Goal: Task Accomplishment & Management: Manage account settings

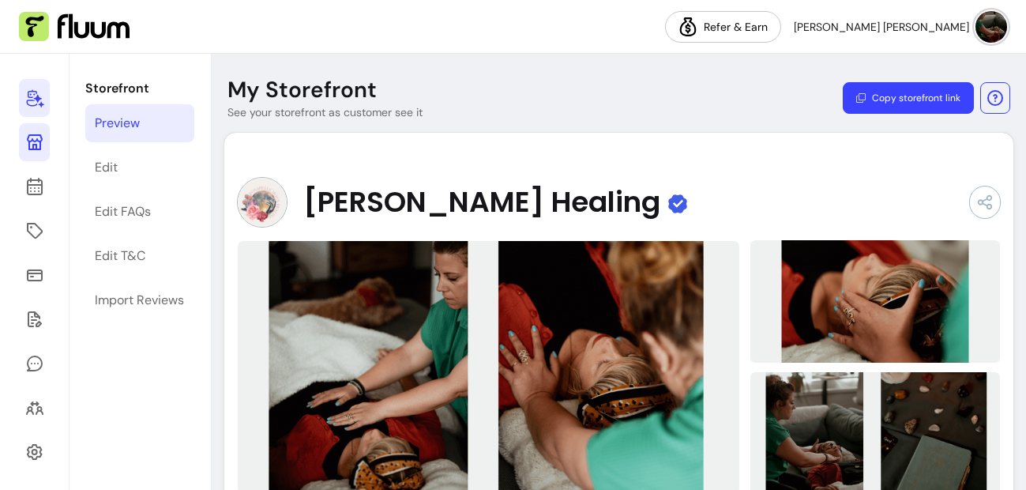
click at [28, 93] on icon at bounding box center [34, 97] width 19 height 19
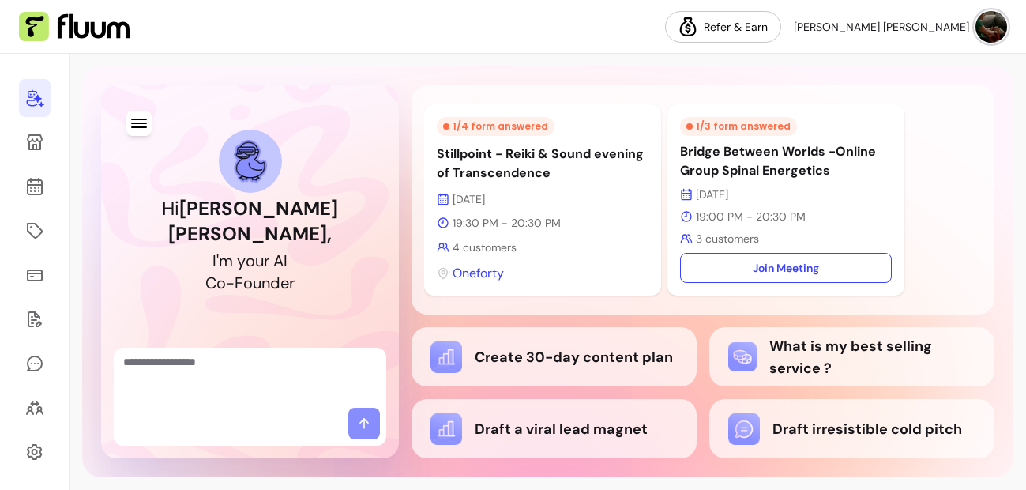
click at [250, 347] on div at bounding box center [250, 377] width 272 height 60
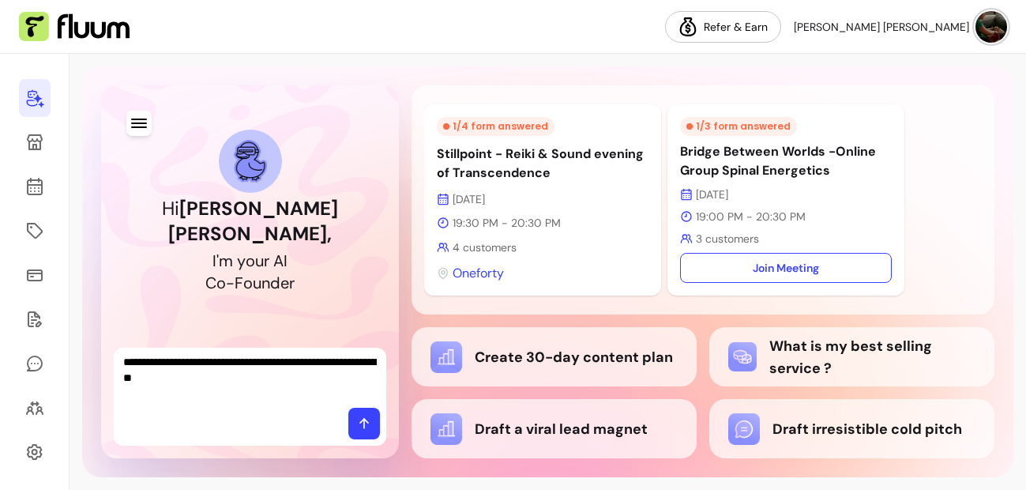
type textarea "**********"
click at [362, 425] on icon at bounding box center [364, 423] width 16 height 16
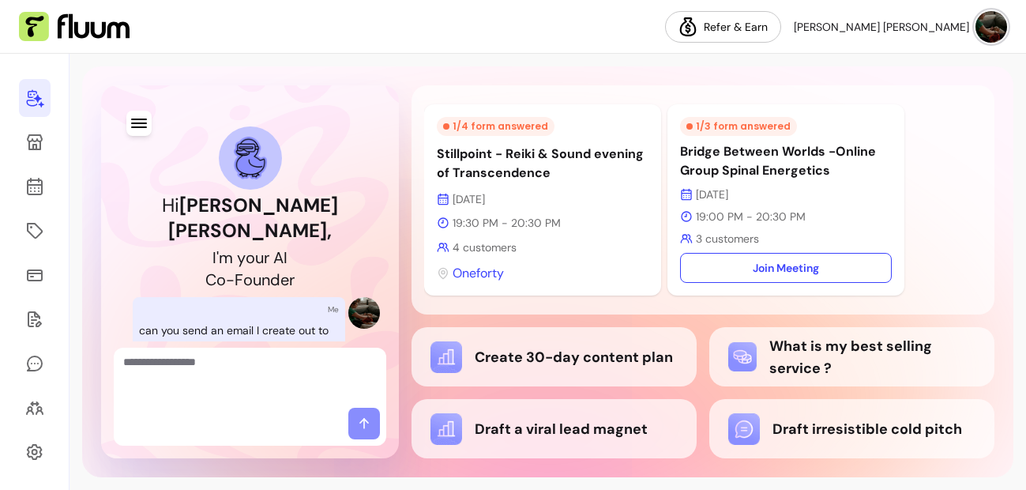
scroll to position [223, 0]
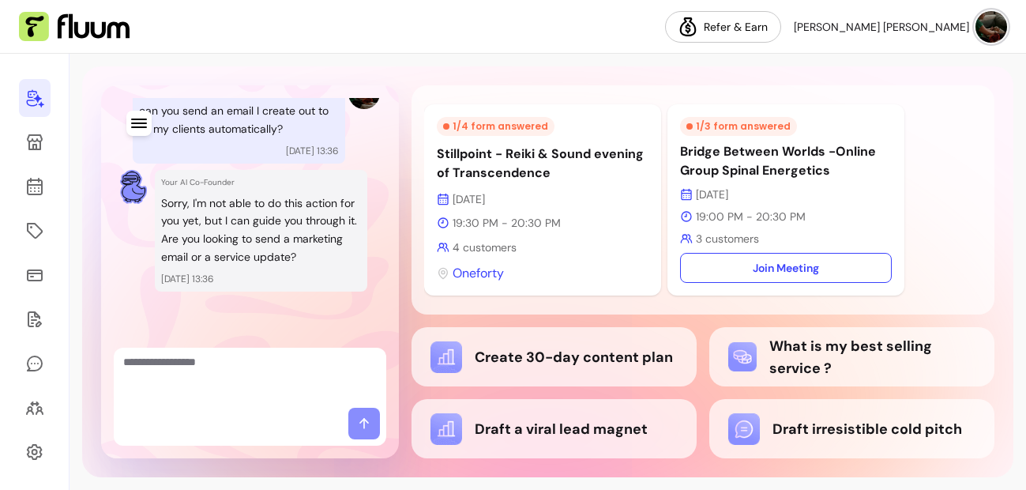
click at [272, 366] on textarea "Ask me anything..." at bounding box center [249, 377] width 253 height 47
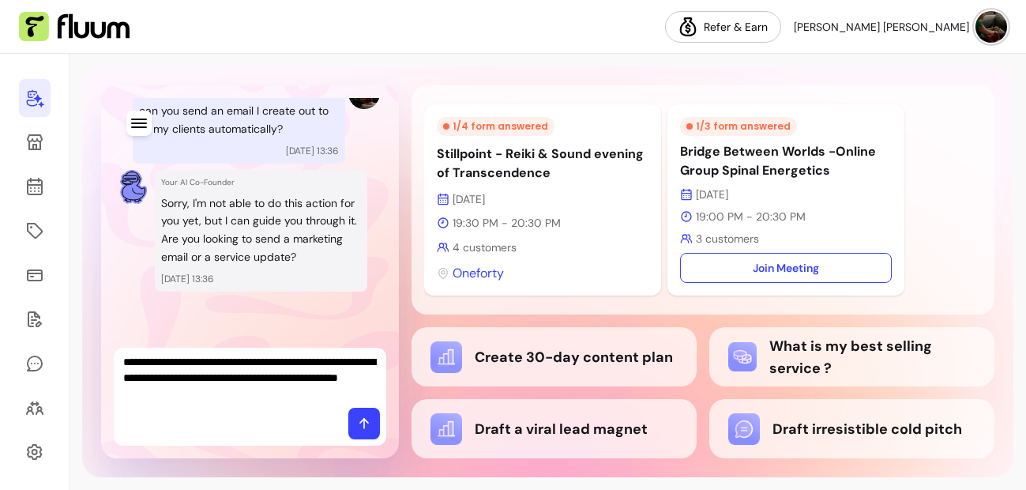
type textarea "**********"
click at [358, 434] on span at bounding box center [364, 423] width 32 height 32
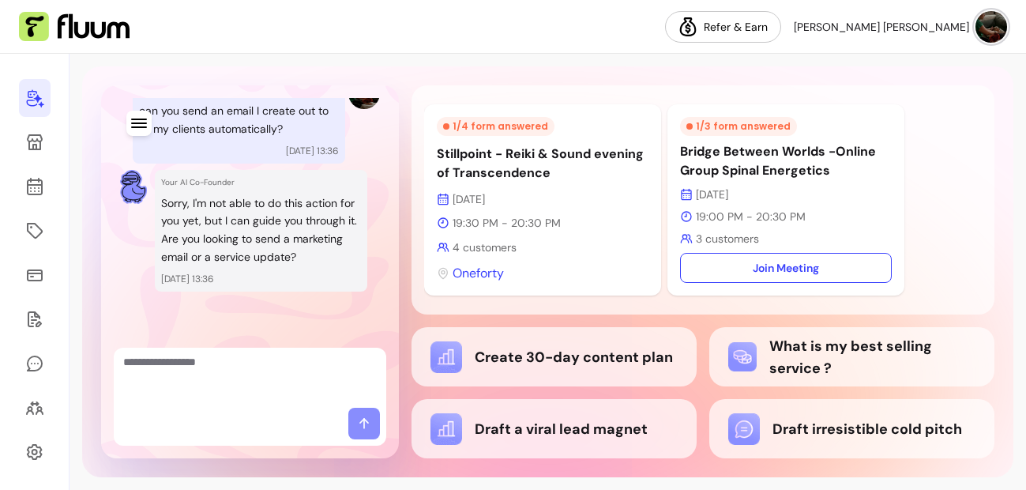
scroll to position [497, 0]
click at [170, 374] on textarea "Ask me anything..." at bounding box center [249, 377] width 253 height 47
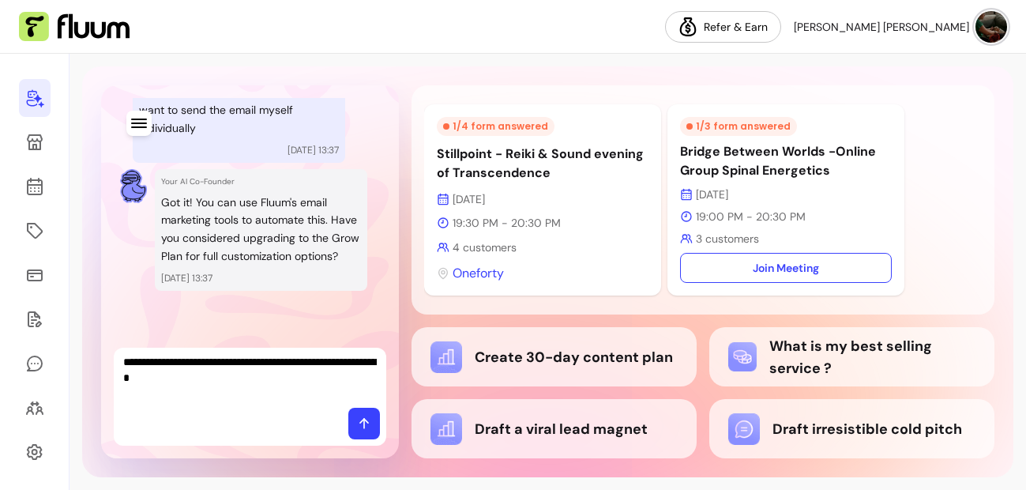
type textarea "**********"
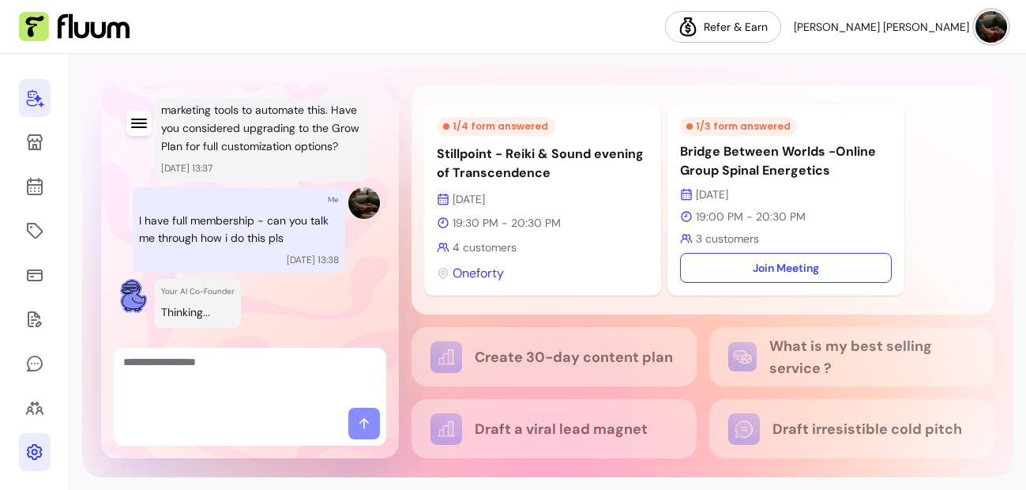
click at [34, 449] on icon at bounding box center [35, 452] width 16 height 16
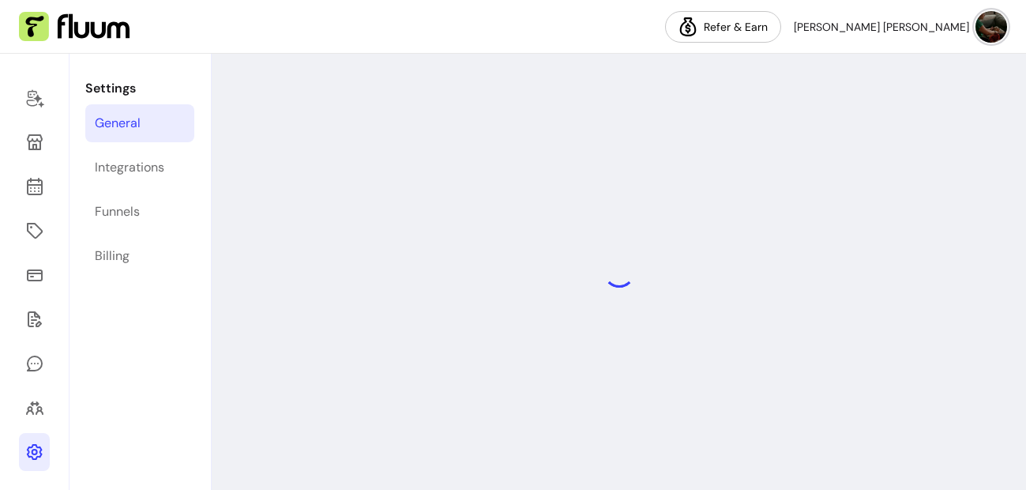
select select "**********"
select select "***"
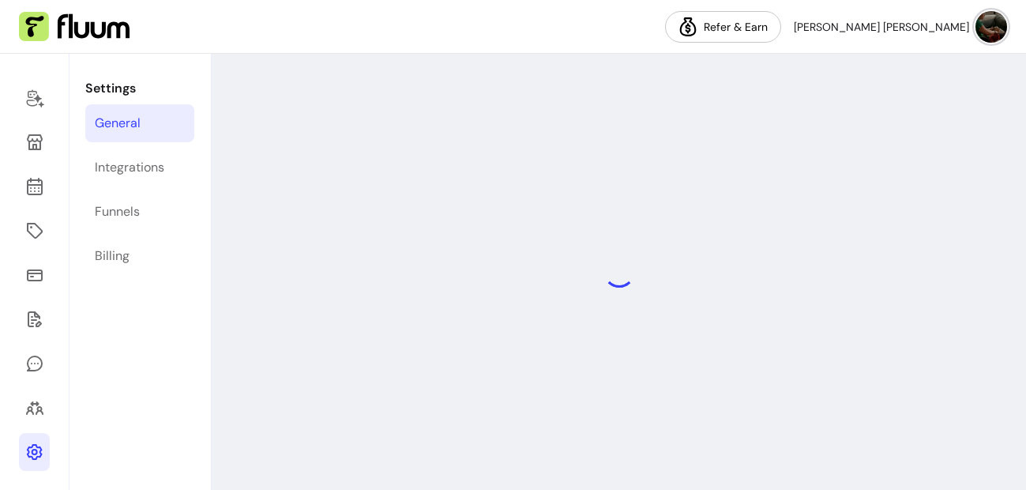
select select "***"
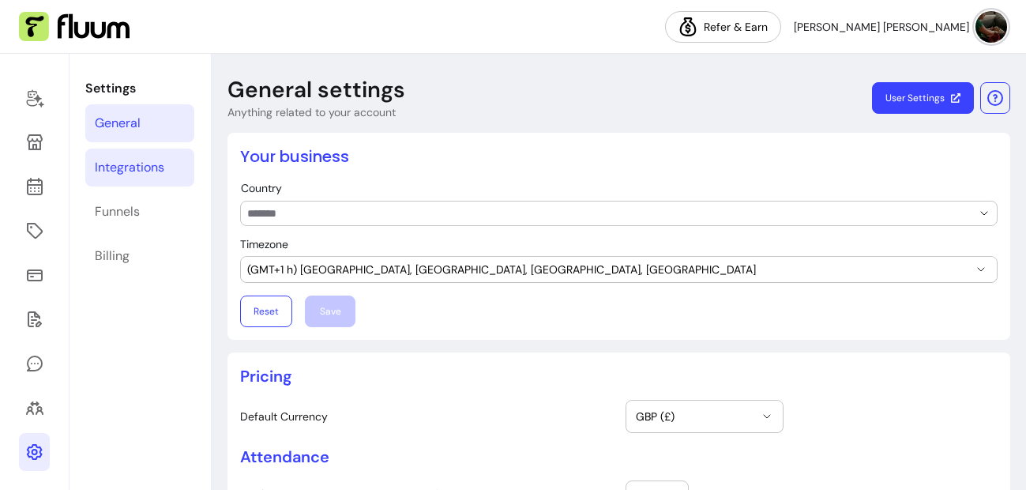
click at [148, 166] on div "Integrations" at bounding box center [129, 167] width 69 height 19
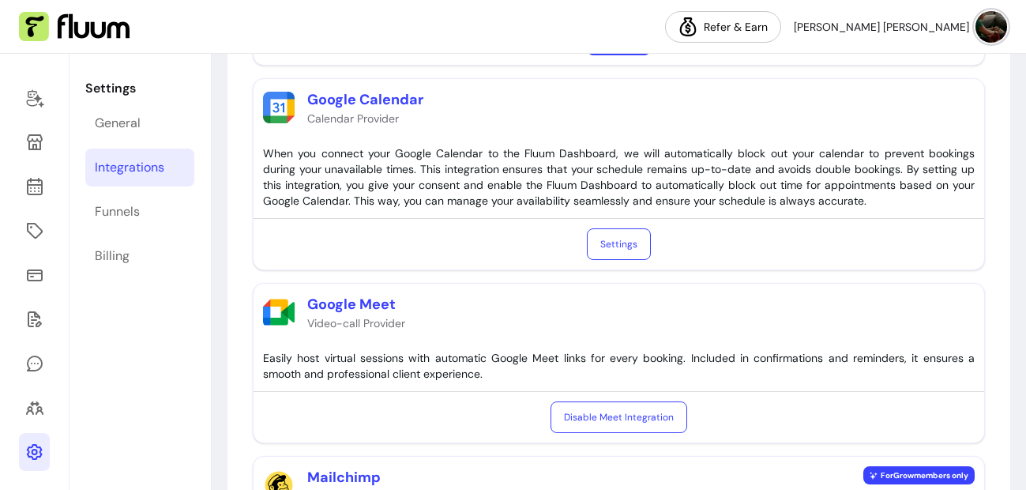
scroll to position [471, 0]
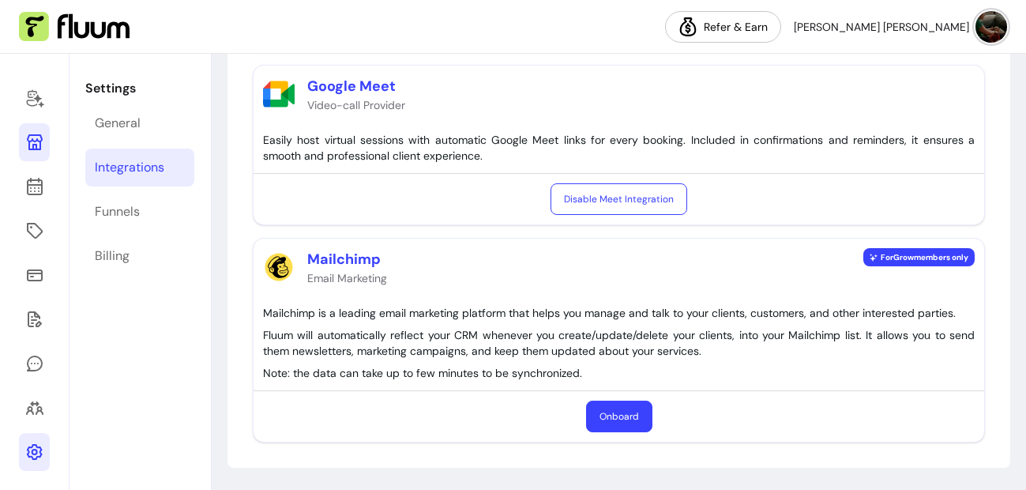
click at [34, 141] on icon at bounding box center [35, 142] width 16 height 16
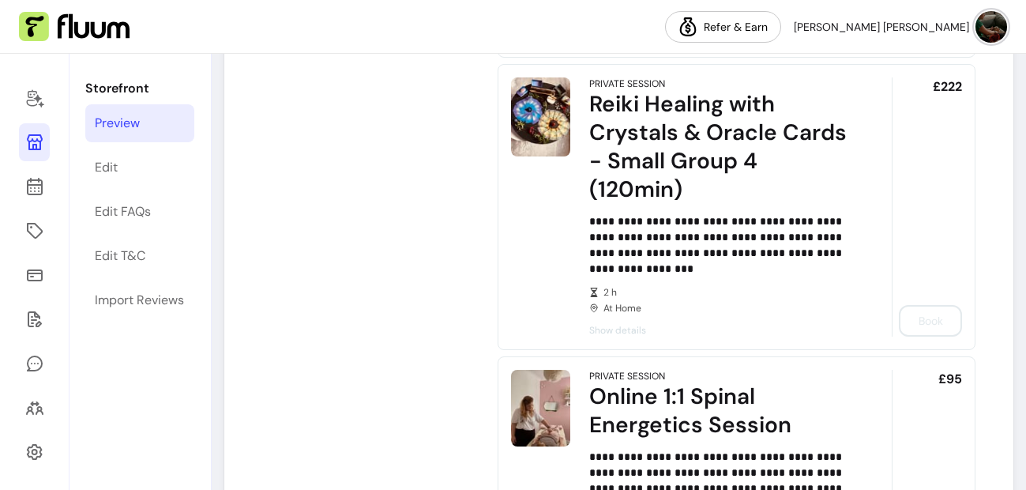
scroll to position [2722, 0]
click at [803, 300] on div "2 h At Home" at bounding box center [718, 301] width 258 height 28
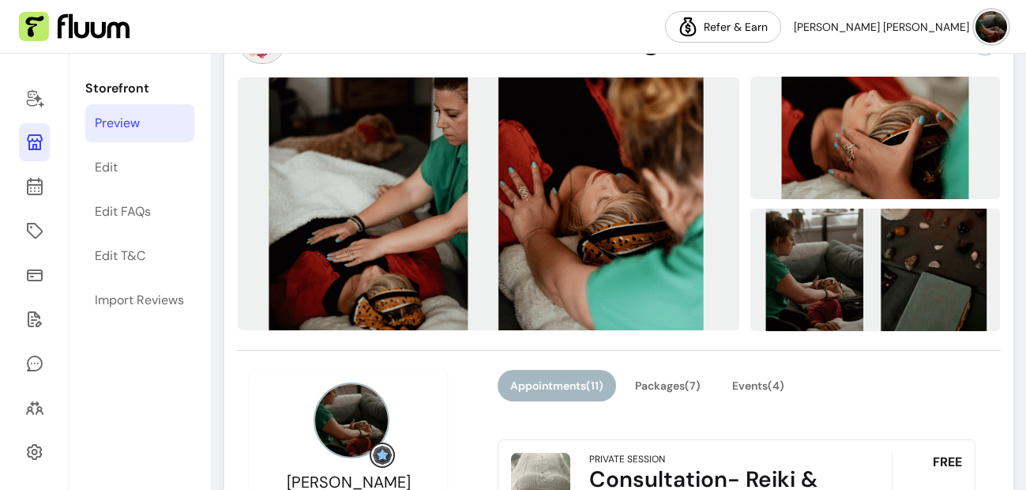
scroll to position [0, 0]
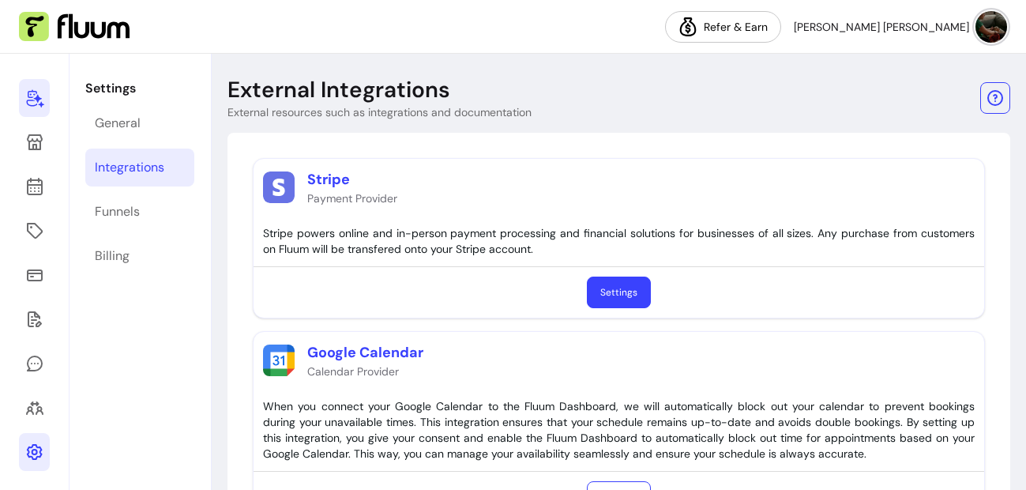
click at [32, 96] on icon at bounding box center [34, 97] width 19 height 19
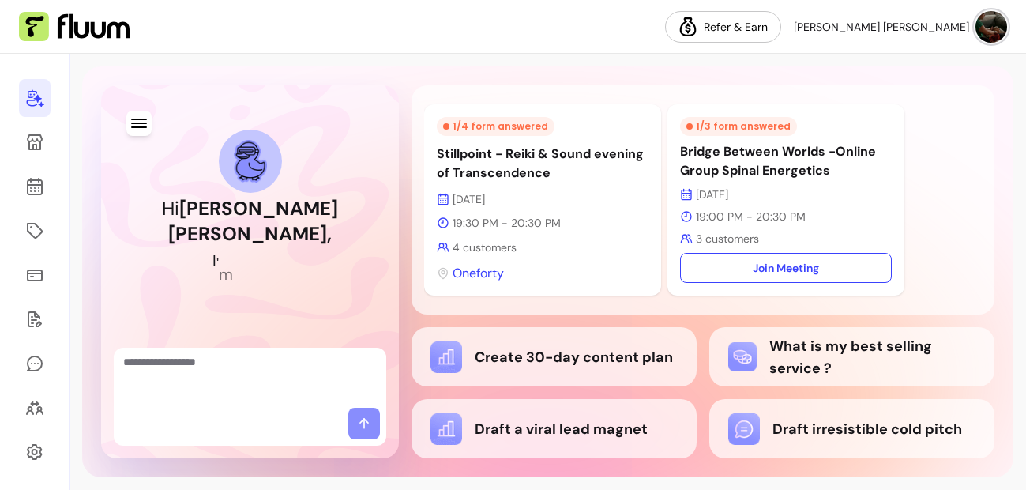
scroll to position [3, 0]
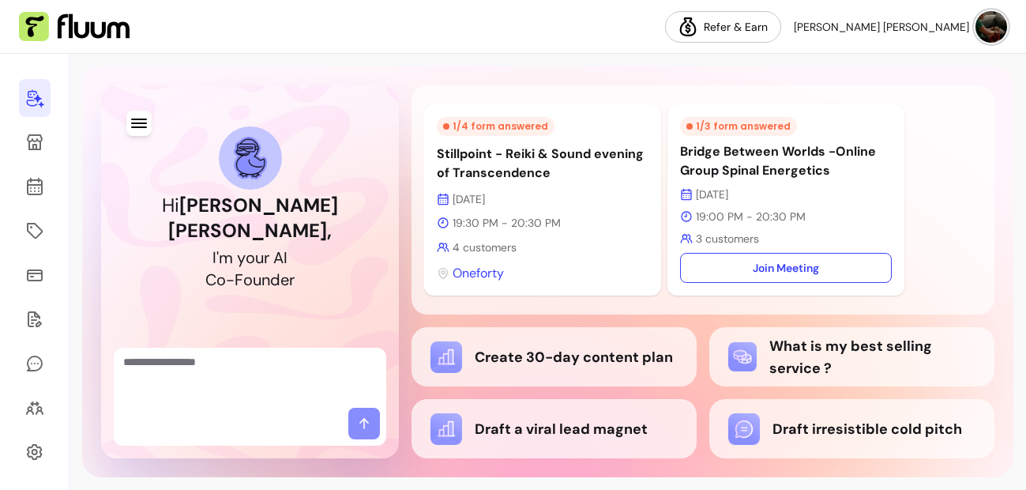
click at [249, 371] on textarea "Ask me anything..." at bounding box center [249, 377] width 253 height 47
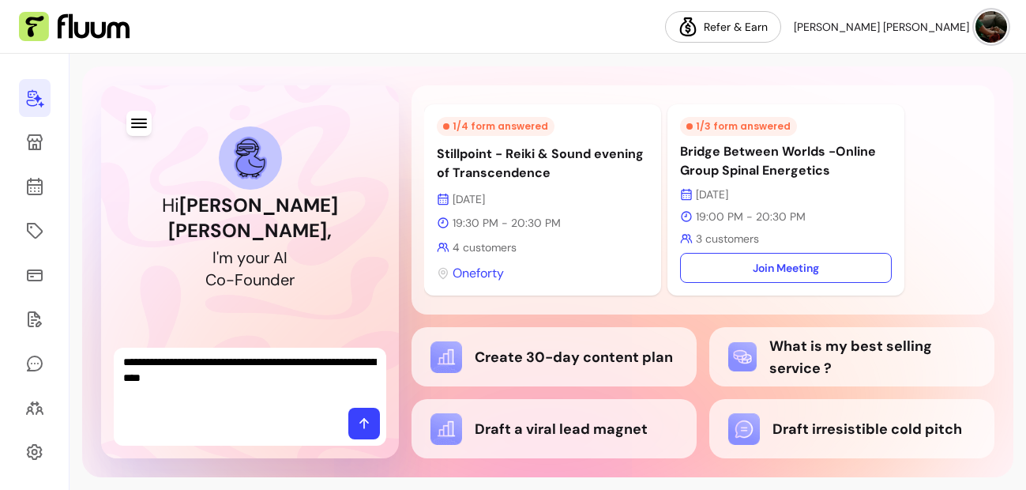
type textarea "**********"
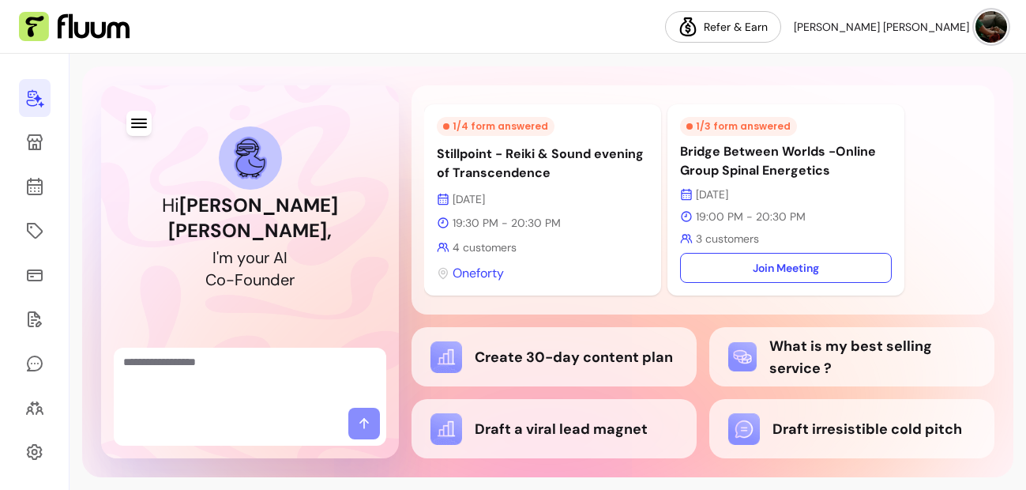
scroll to position [205, 0]
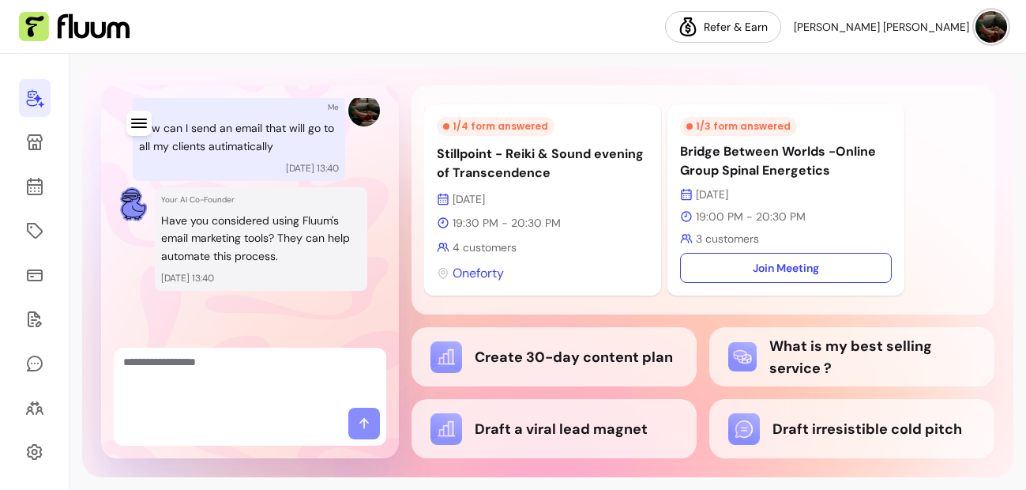
click at [216, 362] on textarea "Ask me anything..." at bounding box center [249, 377] width 253 height 47
type textarea "**********"
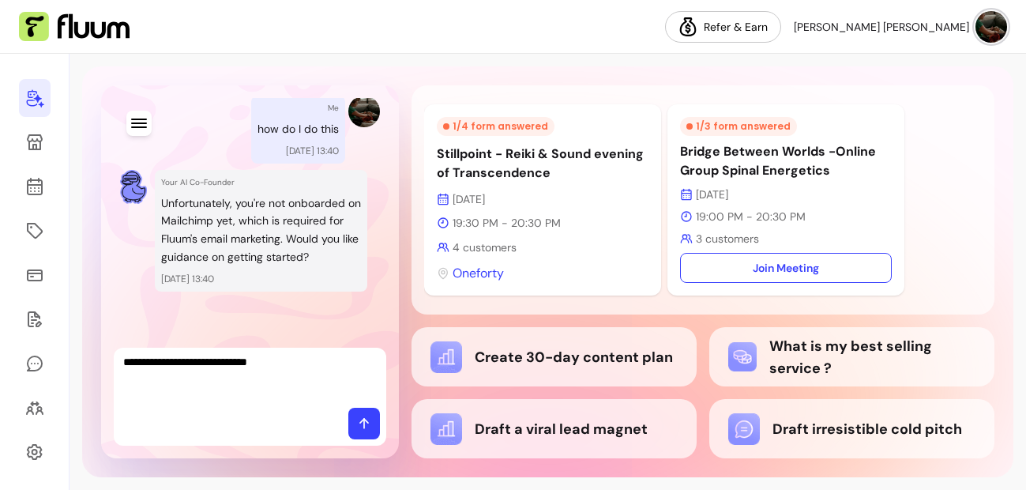
type textarea "**********"
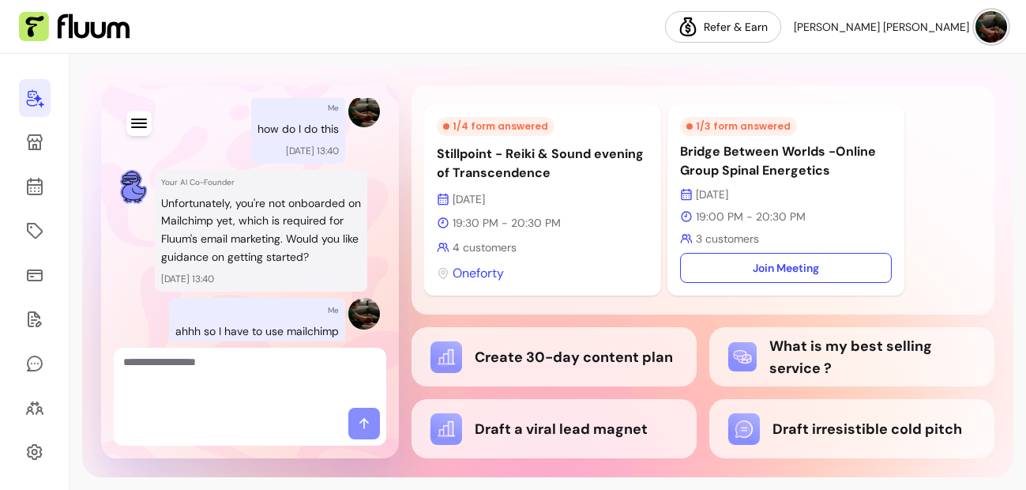
scroll to position [591, 0]
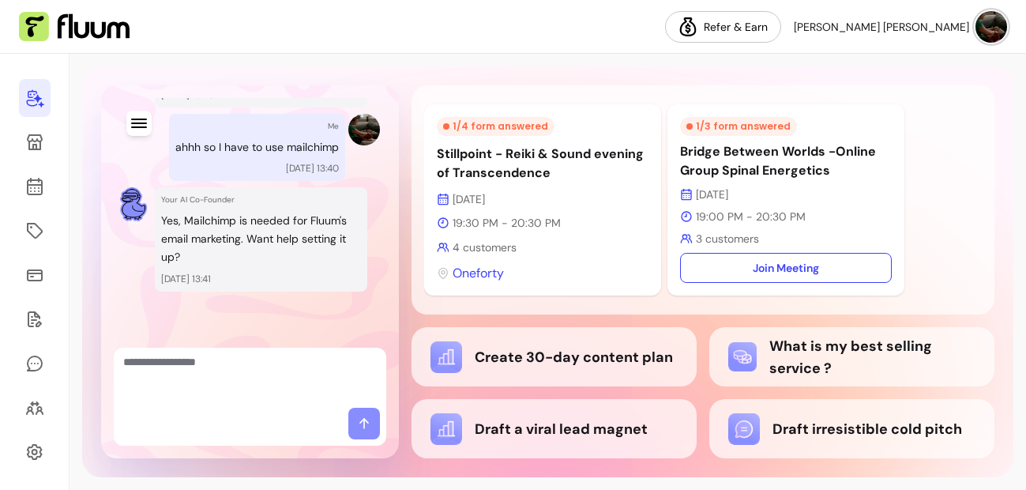
click at [276, 265] on div "Your AI Co-Founder Yes, Mailchimp is needed for Fluum's email marketing. Want h…" at bounding box center [261, 238] width 212 height 103
click at [241, 378] on textarea "Ask me anything..." at bounding box center [249, 377] width 253 height 47
type textarea "*******"
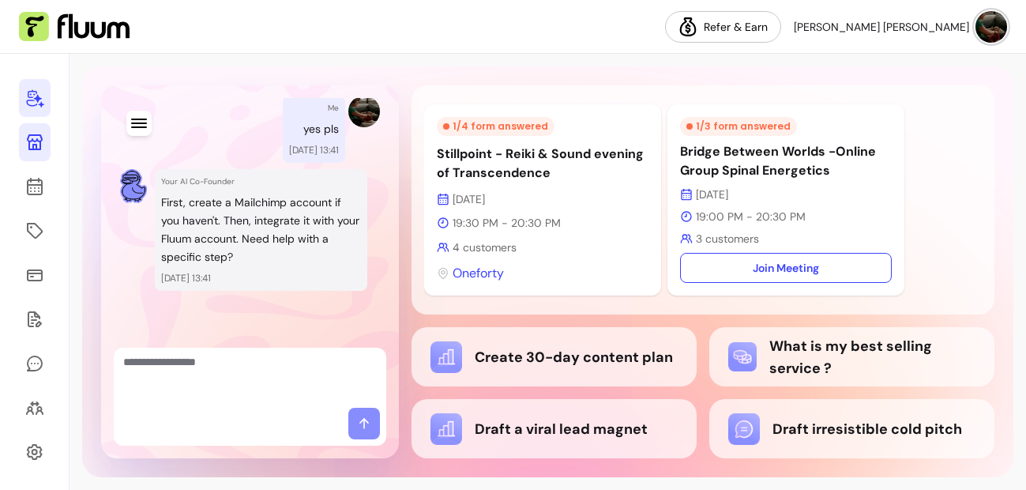
click at [36, 146] on icon at bounding box center [35, 142] width 16 height 16
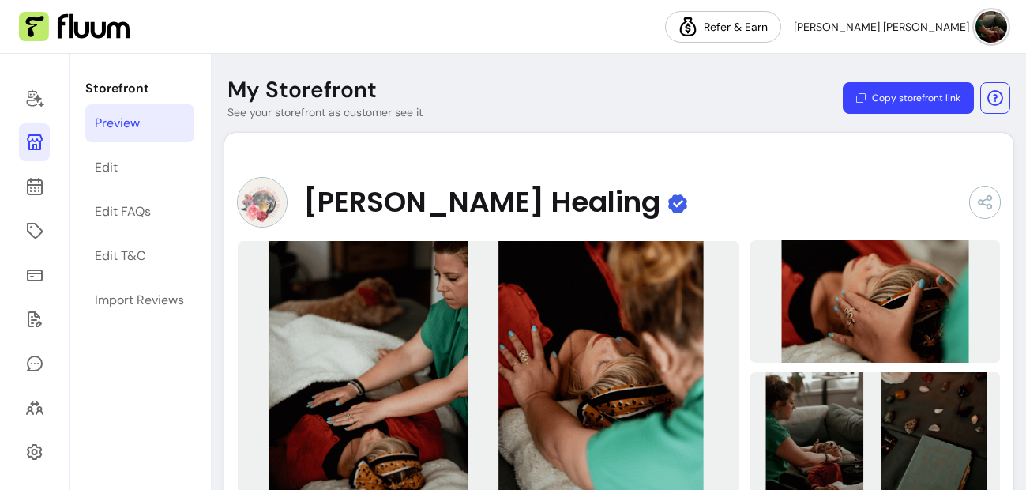
click at [335, 28] on nav "Refer & Earn [PERSON_NAME] [PERSON_NAME]" at bounding box center [513, 27] width 1026 height 54
click at [385, 53] on nav "Refer & Earn [PERSON_NAME] [PERSON_NAME]" at bounding box center [513, 27] width 1026 height 54
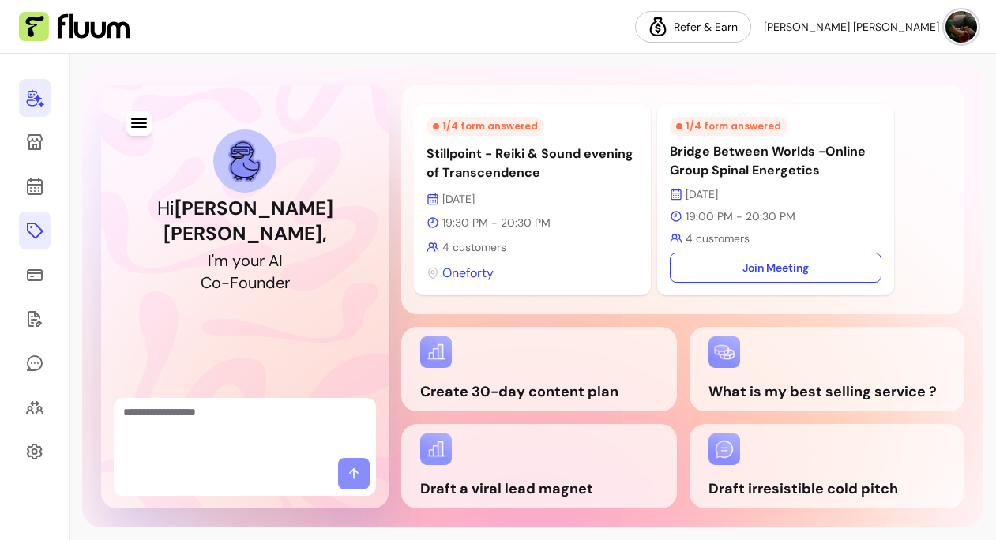
click at [34, 229] on icon at bounding box center [34, 230] width 19 height 19
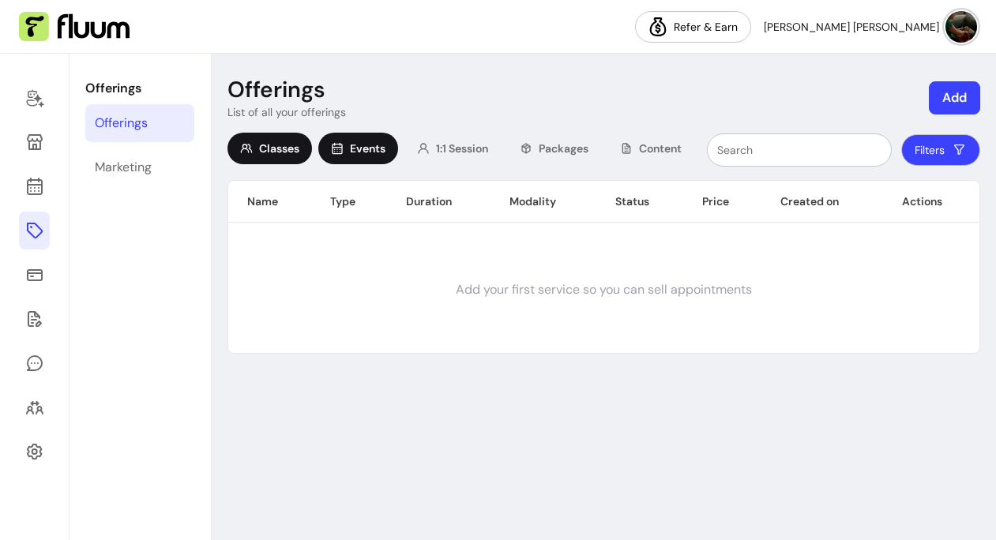
click at [372, 159] on div "Events" at bounding box center [358, 149] width 80 height 32
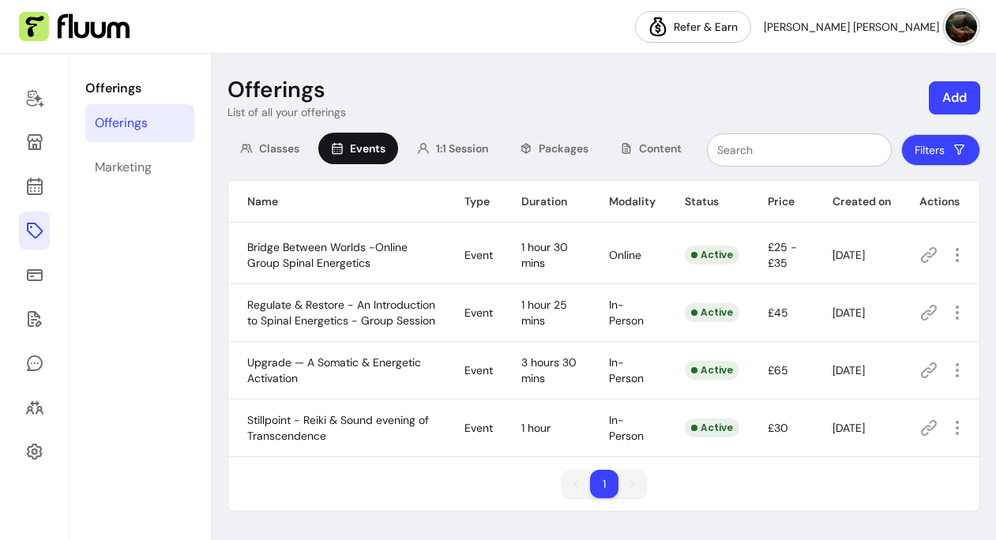
click at [32, 227] on icon at bounding box center [34, 230] width 19 height 19
click at [40, 276] on icon at bounding box center [34, 274] width 19 height 19
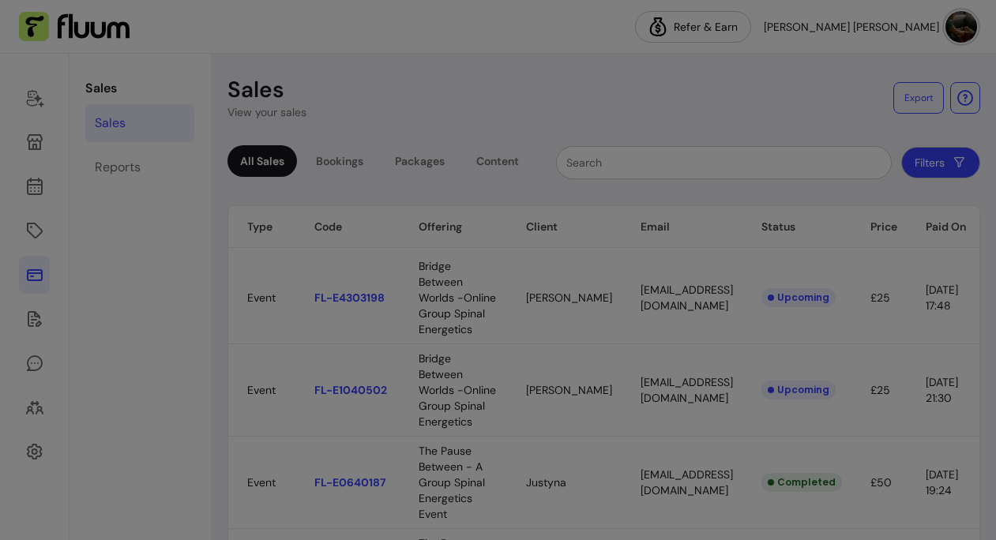
click at [673, 297] on body "Refer & Earn Elena Agustina C. Sales Sales Reports Sales View your sales Export…" at bounding box center [498, 270] width 996 height 540
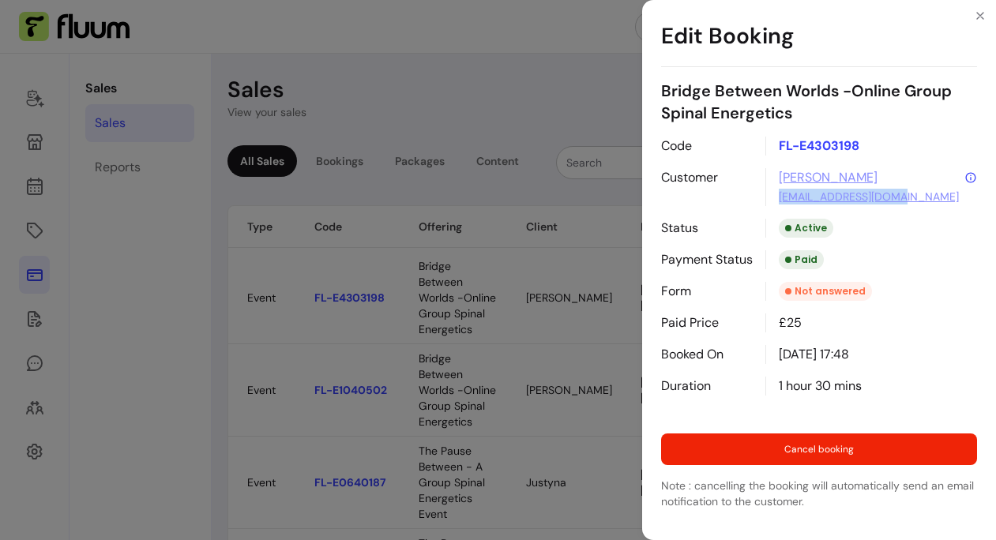
click at [496, 80] on div "Edit Booking Bridge Between Worlds -Online Group Spinal Energetics Code FL-E430…" at bounding box center [498, 270] width 996 height 540
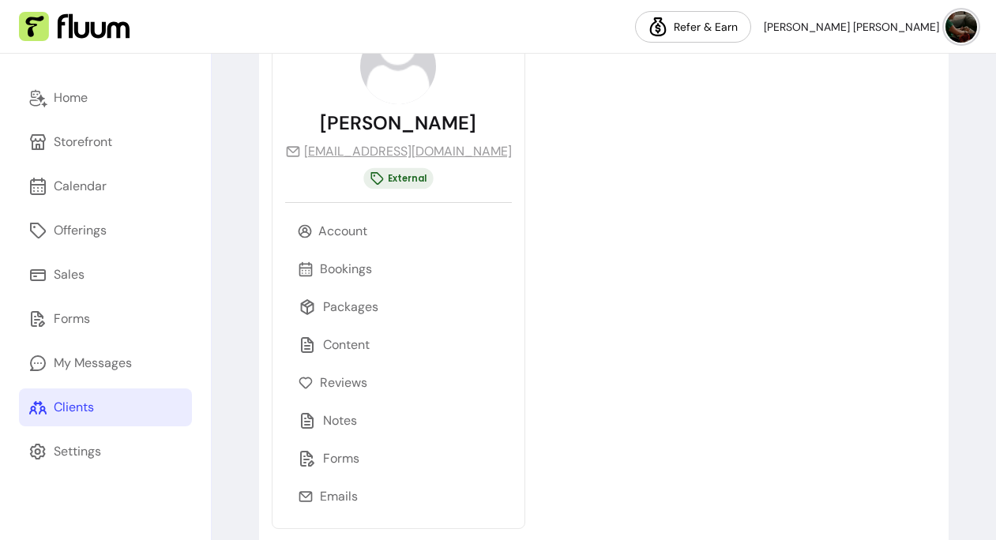
scroll to position [154, 0]
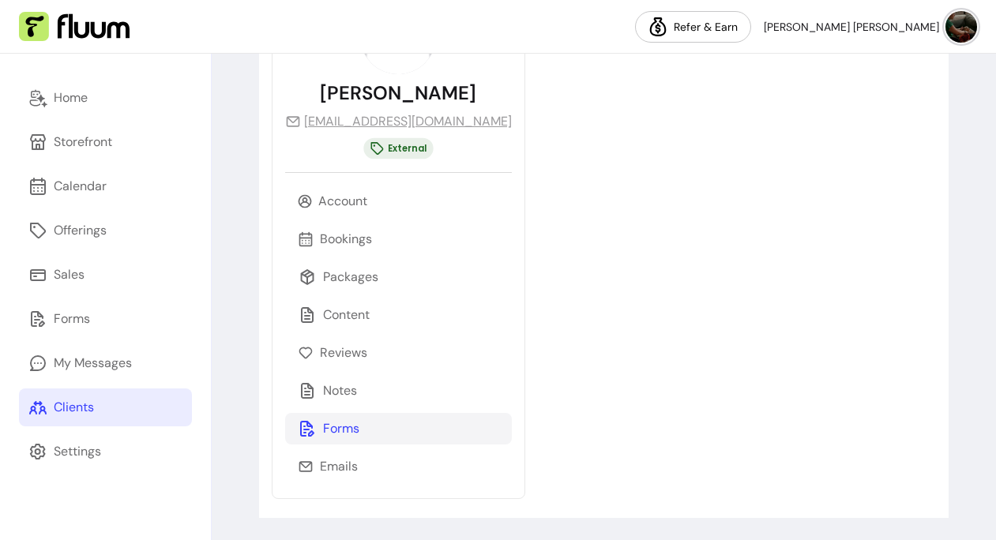
click at [340, 421] on p "Forms" at bounding box center [341, 428] width 36 height 19
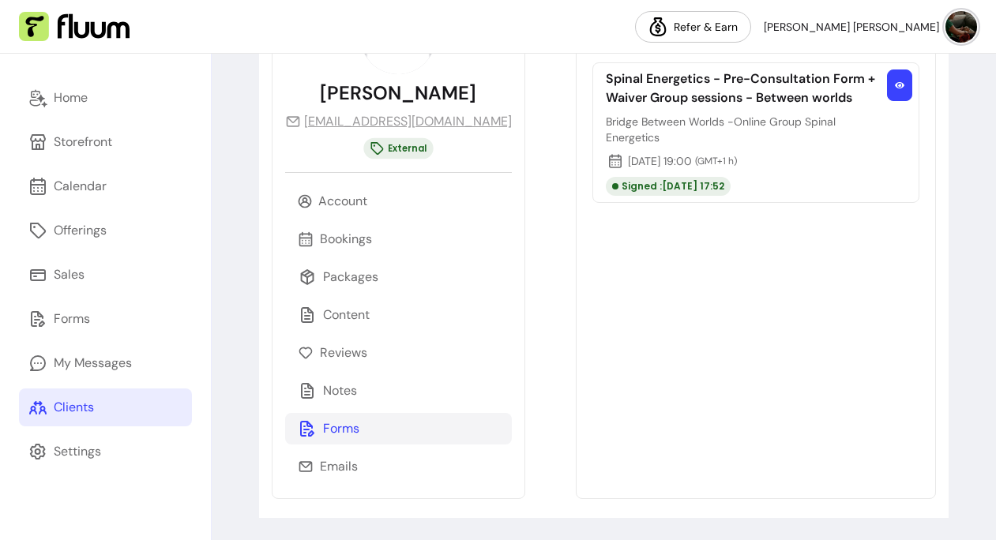
click at [901, 83] on icon "button" at bounding box center [899, 85] width 9 height 9
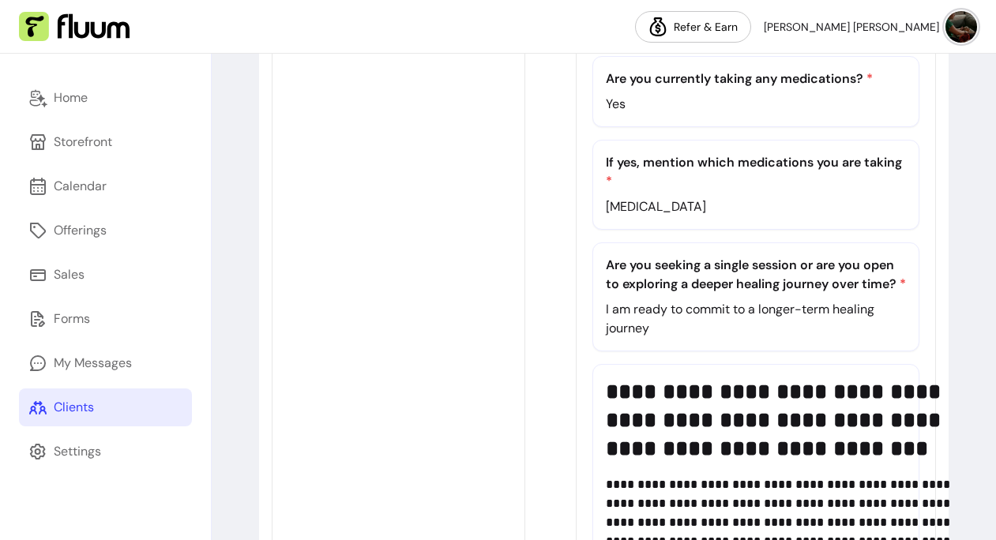
scroll to position [1136, 0]
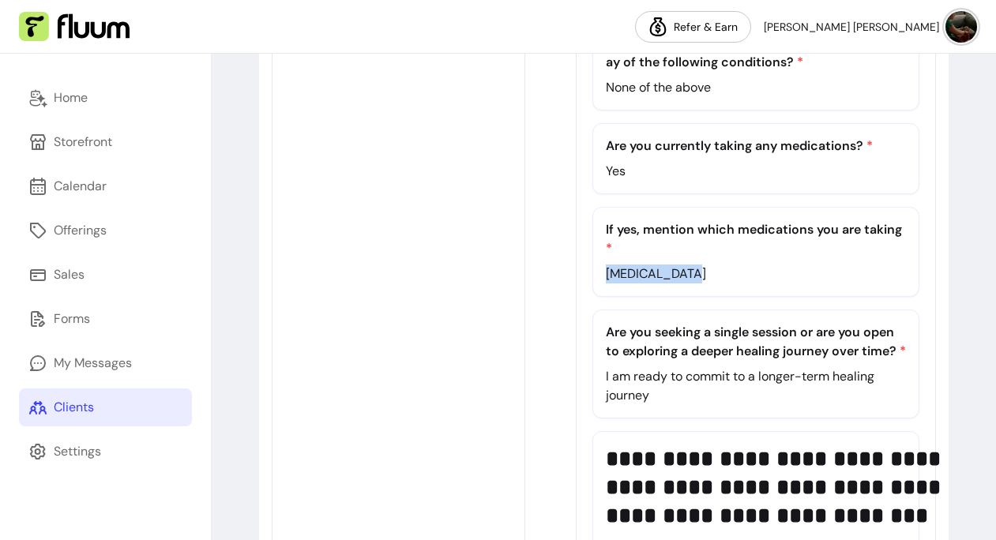
drag, startPoint x: 610, startPoint y: 211, endPoint x: 519, endPoint y: 208, distance: 90.9
click at [592, 208] on div "If yes, mention which medications you are taking * Levothyroxine" at bounding box center [756, 252] width 328 height 90
copy p "Levothyroxine"
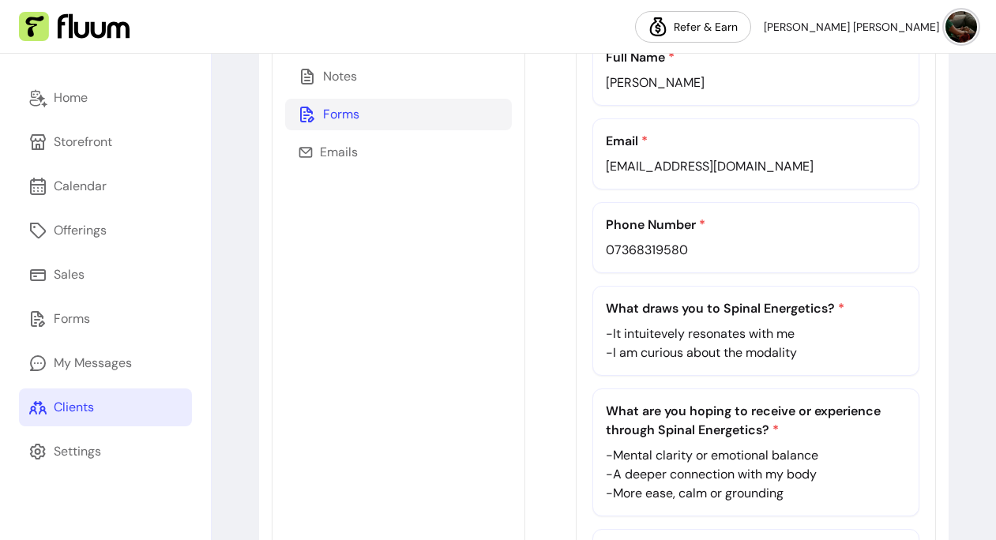
scroll to position [0, 0]
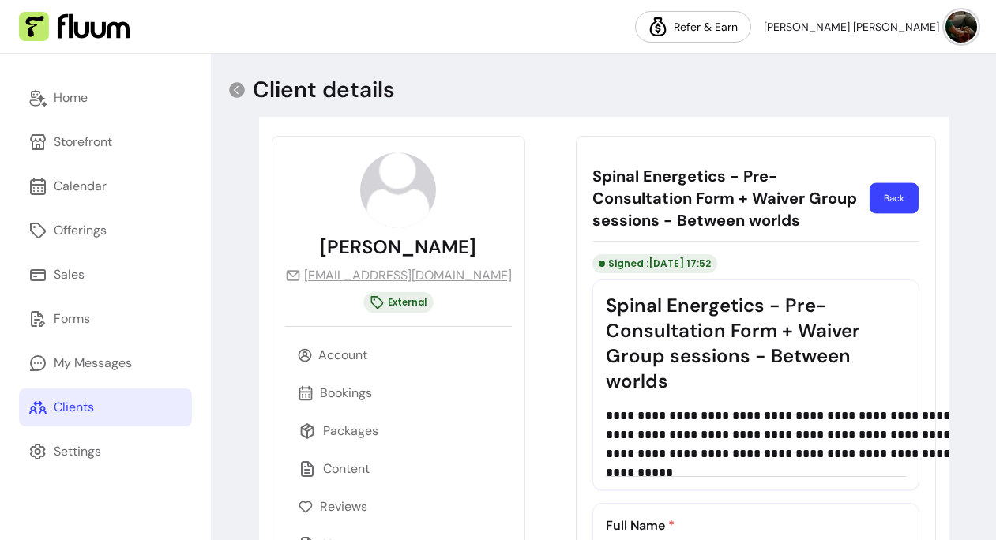
click at [906, 190] on button "Back" at bounding box center [893, 198] width 49 height 31
